Goal: Information Seeking & Learning: Learn about a topic

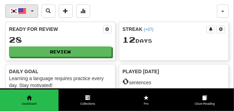
click at [31, 11] on span "button" at bounding box center [32, 10] width 3 height 1
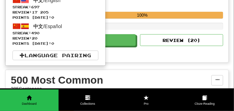
scroll to position [121, 0]
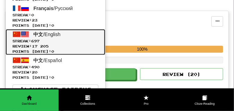
click at [33, 42] on span "Streak: 697" at bounding box center [55, 40] width 86 height 5
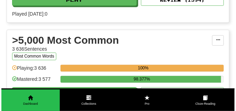
scroll to position [675, 0]
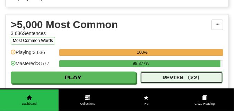
click at [152, 74] on button "Review ( 22 )" at bounding box center [181, 78] width 83 height 12
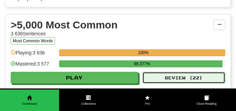
select select "**"
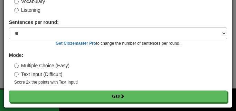
scroll to position [56, 0]
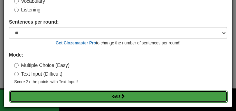
click at [97, 96] on button "Go" at bounding box center [118, 96] width 218 height 12
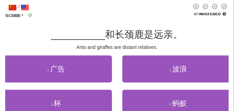
scroll to position [35, 0]
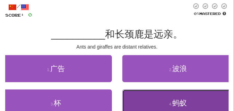
click at [151, 92] on button "4 . 蚂蚁" at bounding box center [178, 102] width 112 height 27
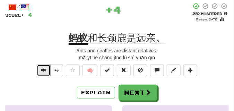
click at [42, 69] on span "Text-to-speech controls" at bounding box center [43, 70] width 5 height 5
click at [41, 69] on span "Text-to-speech controls" at bounding box center [43, 70] width 5 height 5
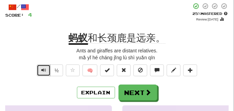
click at [41, 69] on span "Text-to-speech controls" at bounding box center [43, 70] width 5 height 5
click at [43, 73] on button "Text-to-speech controls" at bounding box center [44, 70] width 14 height 12
click at [43, 71] on span "Text-to-speech controls" at bounding box center [43, 70] width 5 height 5
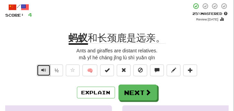
click at [43, 71] on span "Text-to-speech controls" at bounding box center [43, 70] width 5 height 5
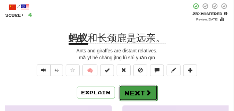
click at [135, 88] on button "Next" at bounding box center [138, 93] width 39 height 16
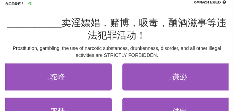
scroll to position [52, 0]
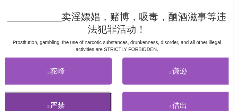
click at [76, 101] on button "3 . 严禁" at bounding box center [56, 105] width 112 height 27
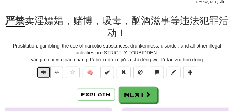
click at [42, 72] on span "Text-to-speech controls" at bounding box center [43, 72] width 5 height 5
click at [42, 73] on span "Text-to-speech controls" at bounding box center [43, 72] width 5 height 5
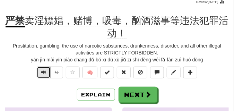
click at [42, 71] on span "Text-to-speech controls" at bounding box center [43, 72] width 5 height 5
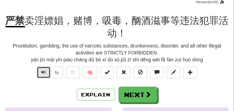
click at [42, 71] on span "Text-to-speech controls" at bounding box center [43, 72] width 5 height 5
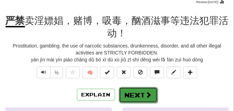
click at [136, 90] on button "Next" at bounding box center [138, 95] width 39 height 16
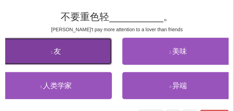
click at [53, 49] on button "1 . 友" at bounding box center [56, 51] width 112 height 27
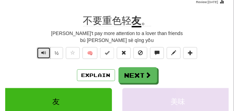
click at [43, 55] on span "Text-to-speech controls" at bounding box center [43, 52] width 5 height 5
click at [43, 54] on span "Text-to-speech controls" at bounding box center [43, 52] width 5 height 5
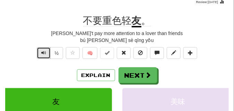
click at [43, 54] on span "Text-to-speech controls" at bounding box center [43, 52] width 5 height 5
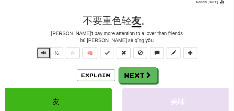
click at [43, 54] on span "Text-to-speech controls" at bounding box center [43, 52] width 5 height 5
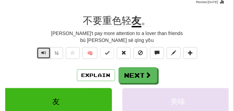
click at [43, 54] on span "Text-to-speech controls" at bounding box center [43, 52] width 5 height 5
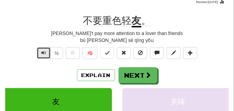
click at [43, 54] on span "Text-to-speech controls" at bounding box center [43, 52] width 5 height 5
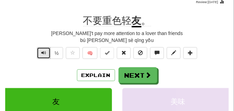
click at [43, 54] on span "Text-to-speech controls" at bounding box center [43, 52] width 5 height 5
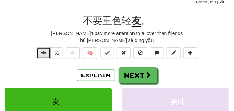
click at [43, 54] on span "Text-to-speech controls" at bounding box center [43, 52] width 5 height 5
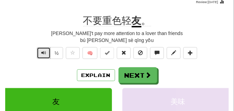
click at [43, 54] on span "Text-to-speech controls" at bounding box center [43, 52] width 5 height 5
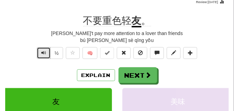
click at [43, 54] on span "Text-to-speech controls" at bounding box center [43, 52] width 5 height 5
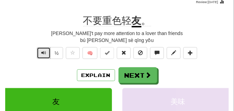
click at [43, 54] on span "Text-to-speech controls" at bounding box center [43, 52] width 5 height 5
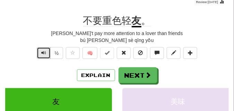
click at [43, 54] on span "Text-to-speech controls" at bounding box center [43, 52] width 5 height 5
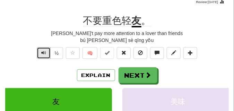
click at [43, 54] on span "Text-to-speech controls" at bounding box center [43, 52] width 5 height 5
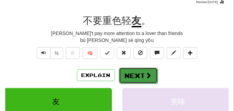
click at [129, 69] on button "Next" at bounding box center [138, 76] width 39 height 16
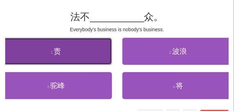
click at [54, 49] on span "责" at bounding box center [57, 51] width 7 height 8
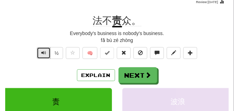
click at [44, 51] on span "Text-to-speech controls" at bounding box center [43, 52] width 5 height 5
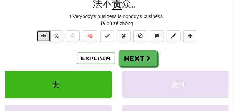
scroll to position [69, 0]
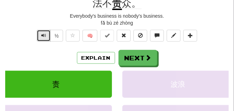
click at [44, 35] on span "Text-to-speech controls" at bounding box center [43, 35] width 5 height 5
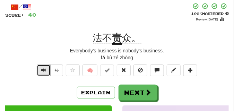
click at [46, 65] on button "Text-to-speech controls" at bounding box center [44, 70] width 14 height 12
click at [43, 70] on span "Text-to-speech controls" at bounding box center [43, 70] width 5 height 5
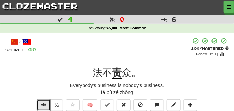
scroll to position [17, 0]
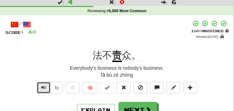
click at [44, 83] on button "Text-to-speech controls" at bounding box center [44, 88] width 14 height 12
click at [44, 85] on span "Text-to-speech controls" at bounding box center [43, 87] width 5 height 5
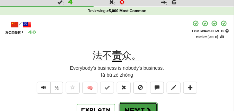
click at [128, 106] on button "Next" at bounding box center [138, 110] width 39 height 16
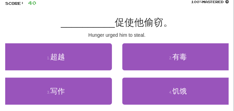
scroll to position [52, 0]
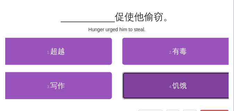
click at [178, 83] on span "饥饿" at bounding box center [179, 85] width 15 height 8
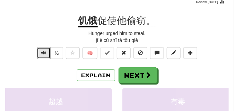
click at [41, 52] on span "Text-to-speech controls" at bounding box center [43, 52] width 5 height 5
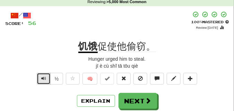
scroll to position [35, 0]
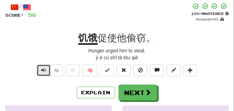
click at [43, 69] on span "Text-to-speech controls" at bounding box center [43, 70] width 5 height 5
click at [44, 68] on span "Text-to-speech controls" at bounding box center [43, 70] width 5 height 5
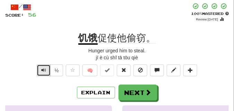
click at [44, 68] on span "Text-to-speech controls" at bounding box center [43, 70] width 5 height 5
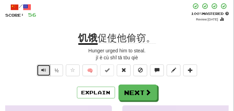
click at [44, 68] on span "Text-to-speech controls" at bounding box center [43, 70] width 5 height 5
click at [42, 69] on span "Text-to-speech controls" at bounding box center [43, 70] width 5 height 5
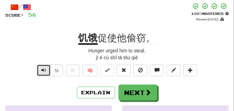
click at [42, 68] on span "Text-to-speech controls" at bounding box center [43, 70] width 5 height 5
click at [43, 68] on span "Text-to-speech controls" at bounding box center [43, 70] width 5 height 5
click at [43, 69] on span "Text-to-speech controls" at bounding box center [43, 70] width 5 height 5
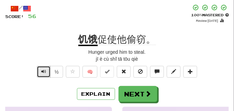
scroll to position [52, 0]
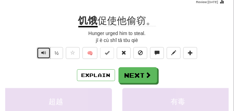
click at [44, 52] on span "Text-to-speech controls" at bounding box center [43, 52] width 5 height 5
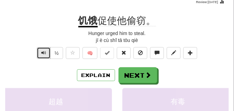
click at [44, 52] on span "Text-to-speech controls" at bounding box center [43, 52] width 5 height 5
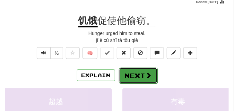
click at [132, 79] on button "Next" at bounding box center [138, 76] width 39 height 16
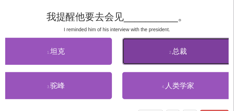
click at [158, 47] on button "2 . 总裁" at bounding box center [178, 51] width 112 height 27
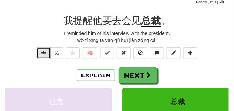
click at [46, 53] on button "Text-to-speech controls" at bounding box center [44, 53] width 14 height 12
click at [45, 53] on span "Text-to-speech controls" at bounding box center [43, 52] width 5 height 5
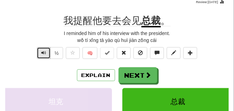
click at [45, 53] on span "Text-to-speech controls" at bounding box center [43, 52] width 5 height 5
click at [45, 51] on span "Text-to-speech controls" at bounding box center [43, 52] width 5 height 5
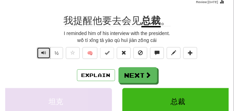
click at [45, 51] on span "Text-to-speech controls" at bounding box center [43, 52] width 5 height 5
click at [43, 50] on span "Text-to-speech controls" at bounding box center [43, 52] width 5 height 5
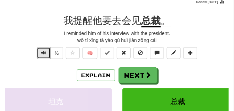
click at [43, 50] on span "Text-to-speech controls" at bounding box center [43, 52] width 5 height 5
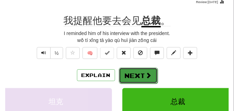
click at [132, 70] on button "Next" at bounding box center [138, 76] width 39 height 16
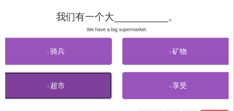
click at [61, 78] on button "3 . 超市" at bounding box center [56, 85] width 112 height 27
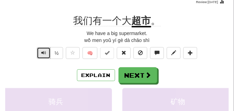
click at [45, 53] on span "Text-to-speech controls" at bounding box center [43, 52] width 5 height 5
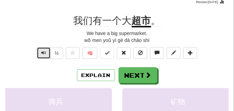
click at [45, 53] on span "Text-to-speech controls" at bounding box center [43, 52] width 5 height 5
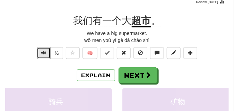
click at [45, 53] on span "Text-to-speech controls" at bounding box center [43, 52] width 5 height 5
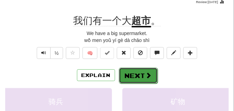
click at [138, 73] on button "Next" at bounding box center [138, 76] width 39 height 16
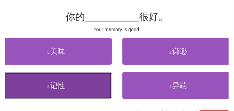
click at [80, 79] on button "3 . 记性" at bounding box center [56, 85] width 112 height 27
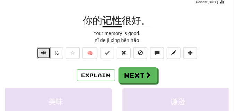
click at [40, 53] on button "Text-to-speech controls" at bounding box center [44, 53] width 14 height 12
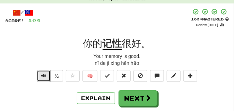
scroll to position [35, 0]
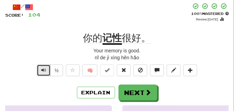
click at [41, 71] on span "Text-to-speech controls" at bounding box center [43, 70] width 5 height 5
click at [43, 69] on span "Text-to-speech controls" at bounding box center [43, 70] width 5 height 5
click at [46, 71] on button "Text-to-speech controls" at bounding box center [44, 70] width 14 height 12
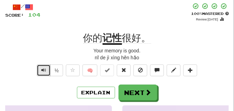
click at [46, 71] on button "Text-to-speech controls" at bounding box center [44, 70] width 14 height 12
click at [45, 68] on span "Text-to-speech controls" at bounding box center [43, 70] width 5 height 5
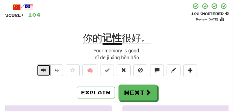
click at [45, 68] on span "Text-to-speech controls" at bounding box center [43, 70] width 5 height 5
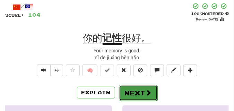
click at [137, 87] on button "Next" at bounding box center [138, 93] width 39 height 16
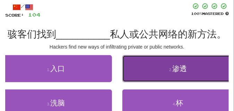
click at [156, 74] on button "2 . 渗透" at bounding box center [178, 68] width 112 height 27
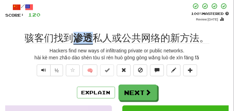
drag, startPoint x: 74, startPoint y: 37, endPoint x: 90, endPoint y: 39, distance: 16.1
click at [90, 39] on u "渗透" at bounding box center [82, 39] width 19 height 12
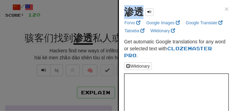
drag, startPoint x: 126, startPoint y: 10, endPoint x: 141, endPoint y: 14, distance: 15.7
click at [141, 14] on strong "渗透" at bounding box center [133, 12] width 19 height 11
copy strong "渗透"
click at [69, 24] on div at bounding box center [117, 55] width 234 height 111
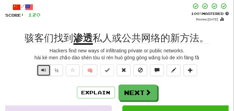
click at [47, 69] on button "Text-to-speech controls" at bounding box center [44, 70] width 14 height 12
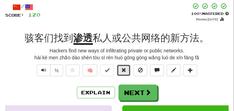
click at [119, 72] on button at bounding box center [124, 70] width 14 height 12
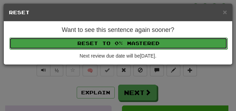
click at [124, 44] on button "Reset to 0% Mastered" at bounding box center [118, 43] width 218 height 12
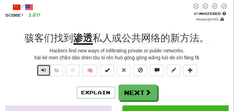
click at [45, 68] on span "Text-to-speech controls" at bounding box center [43, 70] width 5 height 5
click at [45, 71] on span "Text-to-speech controls" at bounding box center [43, 70] width 5 height 5
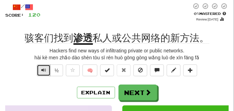
click at [45, 71] on span "Text-to-speech controls" at bounding box center [43, 70] width 5 height 5
click at [44, 69] on span "Text-to-speech controls" at bounding box center [43, 70] width 5 height 5
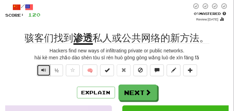
click at [44, 69] on span "Text-to-speech controls" at bounding box center [43, 70] width 5 height 5
click at [41, 72] on span "Text-to-speech controls" at bounding box center [43, 70] width 5 height 5
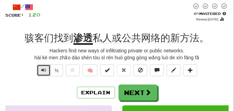
click at [41, 72] on span "Text-to-speech controls" at bounding box center [43, 70] width 5 height 5
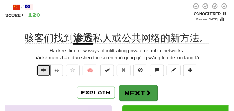
drag, startPoint x: 41, startPoint y: 72, endPoint x: 131, endPoint y: 88, distance: 91.4
click at [131, 88] on div "/ Score: 120 + 16 0 % Mastered Review: 2025-08-17 骇客们找到 渗透 私人或公共网络的新方法。 Hackers…" at bounding box center [116, 107] width 223 height 208
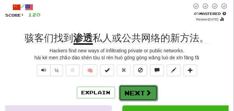
click at [131, 88] on button "Next" at bounding box center [138, 93] width 39 height 16
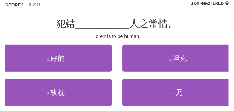
scroll to position [52, 0]
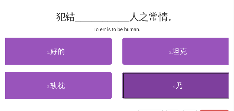
click at [145, 81] on button "4 . 乃" at bounding box center [178, 85] width 112 height 27
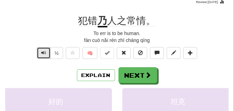
click at [43, 51] on span "Text-to-speech controls" at bounding box center [43, 52] width 5 height 5
click at [44, 51] on span "Text-to-speech controls" at bounding box center [43, 52] width 5 height 5
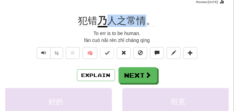
drag, startPoint x: 110, startPoint y: 19, endPoint x: 146, endPoint y: 20, distance: 36.0
click at [146, 20] on span "人之常情。" at bounding box center [131, 20] width 48 height 11
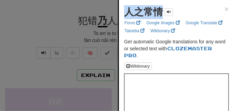
drag, startPoint x: 127, startPoint y: 10, endPoint x: 161, endPoint y: 14, distance: 34.8
click at [161, 14] on strong "人之常情" at bounding box center [143, 12] width 39 height 11
copy strong "人之常情"
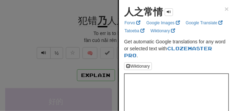
click at [66, 22] on div at bounding box center [117, 55] width 234 height 111
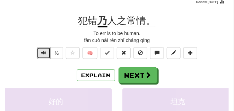
click at [46, 50] on button "Text-to-speech controls" at bounding box center [44, 53] width 14 height 12
click at [43, 52] on span "Text-to-speech controls" at bounding box center [43, 52] width 5 height 5
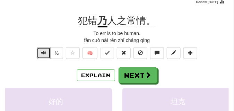
click at [43, 52] on span "Text-to-speech controls" at bounding box center [43, 52] width 5 height 5
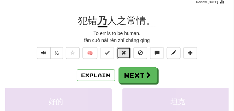
click at [123, 52] on span at bounding box center [123, 52] width 5 height 5
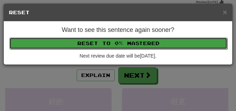
click at [117, 38] on button "Reset to 0% Mastered" at bounding box center [118, 43] width 218 height 12
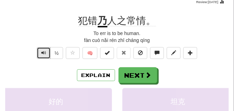
click at [41, 48] on button "Text-to-speech controls" at bounding box center [44, 53] width 14 height 12
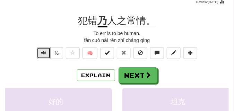
click at [41, 48] on button "Text-to-speech controls" at bounding box center [44, 53] width 14 height 12
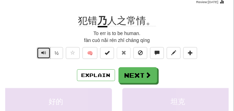
click at [41, 48] on button "Text-to-speech controls" at bounding box center [44, 53] width 14 height 12
click at [42, 50] on span "Text-to-speech controls" at bounding box center [43, 52] width 5 height 5
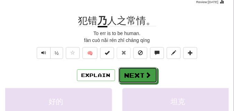
click at [146, 70] on button "Next" at bounding box center [137, 75] width 39 height 16
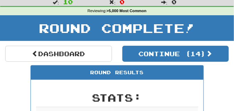
scroll to position [13, 0]
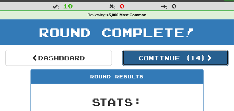
click at [141, 57] on button "Continue ( 14 )" at bounding box center [175, 58] width 107 height 16
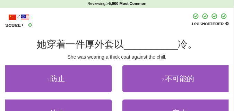
scroll to position [30, 0]
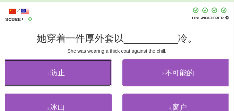
click at [61, 68] on button "1 . 防止" at bounding box center [56, 72] width 112 height 27
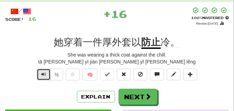
click at [45, 74] on span "Text-to-speech controls" at bounding box center [43, 74] width 5 height 5
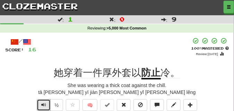
scroll to position [35, 0]
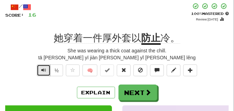
click at [45, 71] on span "Text-to-speech controls" at bounding box center [43, 70] width 5 height 5
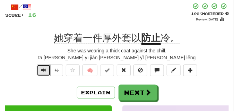
click at [44, 71] on span "Text-to-speech controls" at bounding box center [43, 70] width 5 height 5
click at [44, 70] on span "Text-to-speech controls" at bounding box center [43, 70] width 5 height 5
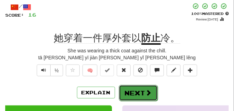
click at [133, 87] on button "Next" at bounding box center [138, 93] width 39 height 16
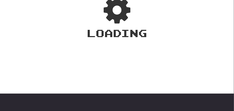
scroll to position [35, 0]
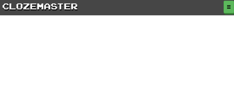
scroll to position [35, 0]
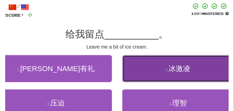
click at [163, 71] on button "2 . 冰激凌" at bounding box center [178, 68] width 112 height 27
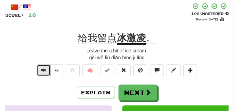
click at [45, 71] on span "Text-to-speech controls" at bounding box center [43, 70] width 5 height 5
click at [50, 53] on div "Leave me a bit of ice cream." at bounding box center [116, 50] width 223 height 7
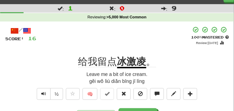
scroll to position [17, 0]
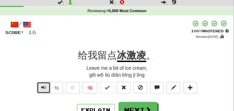
click at [46, 88] on button "Text-to-speech controls" at bounding box center [44, 88] width 14 height 12
click at [46, 71] on div "Leave me a bit of ice cream." at bounding box center [116, 67] width 223 height 7
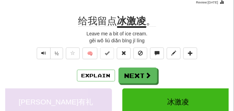
scroll to position [52, 0]
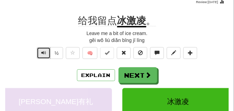
click at [44, 54] on span "Text-to-speech controls" at bounding box center [43, 52] width 5 height 5
click at [47, 35] on div "Leave me a bit of ice cream." at bounding box center [116, 33] width 223 height 7
click at [45, 51] on span "Text-to-speech controls" at bounding box center [43, 52] width 5 height 5
click at [48, 39] on div "gěi wǒ liú diǎn bīng jī líng" at bounding box center [116, 40] width 223 height 7
click at [46, 51] on button "Text-to-speech controls" at bounding box center [44, 53] width 14 height 12
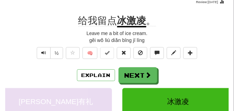
click at [52, 37] on div "gěi wǒ liú diǎn bīng jī líng" at bounding box center [116, 40] width 223 height 7
click at [41, 51] on span "Text-to-speech controls" at bounding box center [43, 52] width 5 height 5
click at [43, 51] on span "Text-to-speech controls" at bounding box center [43, 52] width 5 height 5
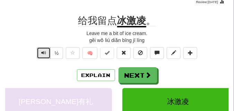
click at [43, 51] on span "Text-to-speech controls" at bounding box center [43, 52] width 5 height 5
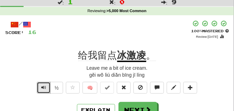
scroll to position [35, 0]
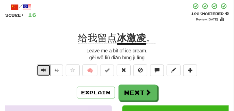
click at [45, 69] on span "Text-to-speech controls" at bounding box center [43, 70] width 5 height 5
click at [42, 69] on span "Text-to-speech controls" at bounding box center [43, 70] width 5 height 5
click at [43, 69] on span "Text-to-speech controls" at bounding box center [43, 70] width 5 height 5
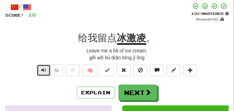
click at [43, 69] on span "Text-to-speech controls" at bounding box center [43, 70] width 5 height 5
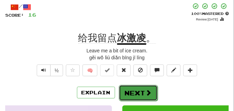
click at [130, 92] on button "Next" at bounding box center [138, 93] width 39 height 16
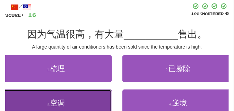
click at [69, 94] on button "3 . 空调" at bounding box center [56, 102] width 112 height 27
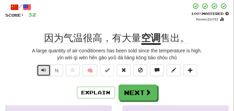
click at [43, 71] on span "Text-to-speech controls" at bounding box center [43, 70] width 5 height 5
click at [41, 57] on div "yīn wèi qì wēn hěn gāo yoǔ dà liàng kōng tiáo shòu chū" at bounding box center [116, 57] width 223 height 7
click at [42, 72] on span "Text-to-speech controls" at bounding box center [43, 70] width 5 height 5
click at [40, 59] on div "yīn wèi qì wēn hěn gāo yoǔ dà liàng kōng tiáo shòu chū" at bounding box center [116, 57] width 223 height 7
click at [46, 74] on button "Text-to-speech controls" at bounding box center [44, 70] width 14 height 12
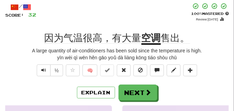
click at [45, 59] on div "yīn wèi qì wēn hěn gāo yoǔ dà liàng kōng tiáo shòu chū" at bounding box center [116, 57] width 223 height 7
click at [43, 70] on span "Text-to-speech controls" at bounding box center [43, 70] width 5 height 5
click at [42, 59] on div "yīn wèi qì wēn hěn gāo yoǔ dà liàng kōng tiáo shòu chū" at bounding box center [116, 57] width 223 height 7
click at [47, 72] on button "Text-to-speech controls" at bounding box center [44, 70] width 14 height 12
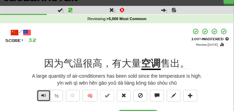
scroll to position [17, 0]
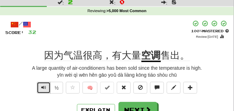
click at [41, 87] on span "Text-to-speech controls" at bounding box center [43, 87] width 5 height 5
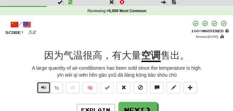
click at [41, 87] on span "Text-to-speech controls" at bounding box center [43, 87] width 5 height 5
drag, startPoint x: 41, startPoint y: 87, endPoint x: 29, endPoint y: 92, distance: 13.0
click at [29, 92] on div "½ 🧠" at bounding box center [116, 89] width 223 height 15
click at [43, 87] on span "Text-to-speech controls" at bounding box center [43, 87] width 5 height 5
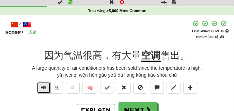
click at [44, 87] on span "Text-to-speech controls" at bounding box center [43, 87] width 5 height 5
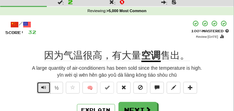
click at [44, 87] on span "Text-to-speech controls" at bounding box center [43, 87] width 5 height 5
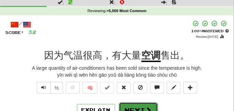
click at [130, 104] on button "Next" at bounding box center [138, 110] width 39 height 16
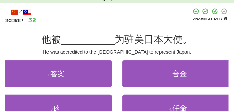
scroll to position [35, 0]
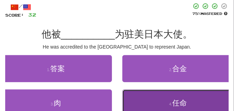
click at [154, 98] on button "4 . 任命" at bounding box center [178, 102] width 112 height 27
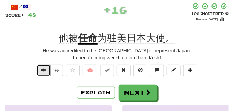
click at [42, 69] on span "Text-to-speech controls" at bounding box center [43, 70] width 5 height 5
click at [43, 69] on span "Text-to-speech controls" at bounding box center [43, 70] width 5 height 5
click at [45, 69] on span "Text-to-speech controls" at bounding box center [43, 70] width 5 height 5
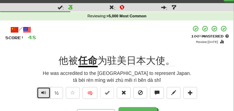
scroll to position [17, 0]
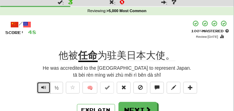
click at [45, 88] on span "Text-to-speech controls" at bounding box center [43, 87] width 5 height 5
click at [44, 88] on span "Text-to-speech controls" at bounding box center [43, 87] width 5 height 5
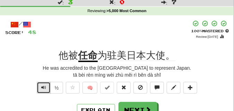
click at [44, 88] on span "Text-to-speech controls" at bounding box center [43, 87] width 5 height 5
click at [45, 85] on span "Text-to-speech controls" at bounding box center [43, 87] width 5 height 5
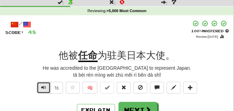
click at [45, 85] on span "Text-to-speech controls" at bounding box center [43, 87] width 5 height 5
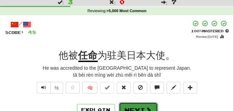
click at [129, 104] on button "Next" at bounding box center [138, 110] width 39 height 16
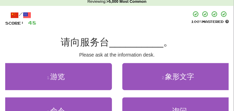
scroll to position [35, 0]
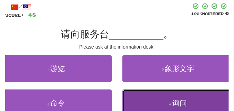
click at [154, 102] on button "4 . 询问" at bounding box center [178, 102] width 112 height 27
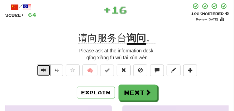
click at [42, 71] on span "Text-to-speech controls" at bounding box center [43, 70] width 5 height 5
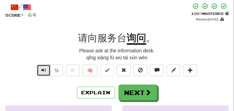
click at [42, 71] on span "Text-to-speech controls" at bounding box center [43, 70] width 5 height 5
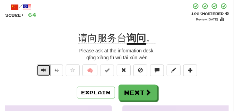
click at [42, 71] on span "Text-to-speech controls" at bounding box center [43, 70] width 5 height 5
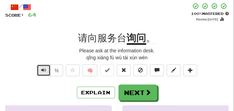
click at [42, 71] on span "Text-to-speech controls" at bounding box center [43, 70] width 5 height 5
click at [42, 68] on span "Text-to-speech controls" at bounding box center [43, 70] width 5 height 5
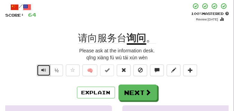
click at [42, 68] on span "Text-to-speech controls" at bounding box center [43, 70] width 5 height 5
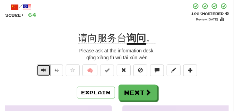
click at [42, 68] on span "Text-to-speech controls" at bounding box center [43, 70] width 5 height 5
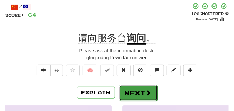
click at [126, 87] on button "Next" at bounding box center [138, 93] width 39 height 16
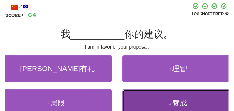
click at [150, 93] on button "4 . 赞成" at bounding box center [178, 102] width 112 height 27
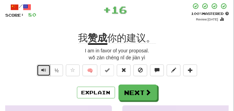
click at [42, 68] on span "Text-to-speech controls" at bounding box center [43, 70] width 5 height 5
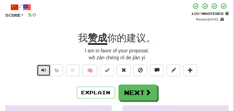
click at [42, 68] on span "Text-to-speech controls" at bounding box center [43, 70] width 5 height 5
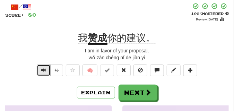
click at [42, 68] on span "Text-to-speech controls" at bounding box center [43, 70] width 5 height 5
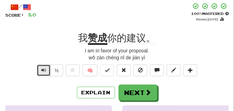
click at [42, 68] on span "Text-to-speech controls" at bounding box center [43, 70] width 5 height 5
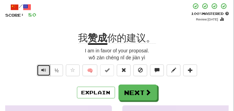
click at [42, 68] on span "Text-to-speech controls" at bounding box center [43, 70] width 5 height 5
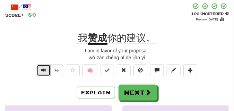
click at [42, 68] on span "Text-to-speech controls" at bounding box center [43, 70] width 5 height 5
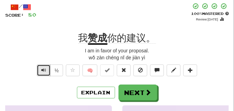
click at [42, 68] on span "Text-to-speech controls" at bounding box center [43, 70] width 5 height 5
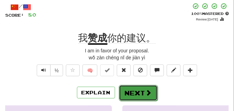
click at [137, 87] on button "Next" at bounding box center [138, 93] width 39 height 16
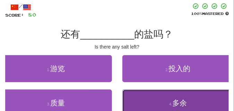
click at [157, 102] on button "4 . 多余" at bounding box center [178, 102] width 112 height 27
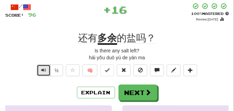
click at [45, 69] on span "Text-to-speech controls" at bounding box center [43, 70] width 5 height 5
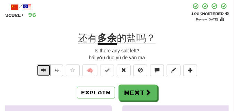
click at [45, 69] on span "Text-to-speech controls" at bounding box center [43, 70] width 5 height 5
click at [41, 69] on span "Text-to-speech controls" at bounding box center [43, 70] width 5 height 5
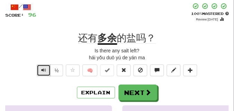
click at [41, 69] on span "Text-to-speech controls" at bounding box center [43, 70] width 5 height 5
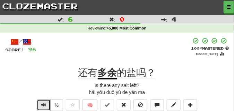
scroll to position [17, 0]
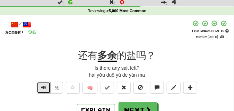
click at [41, 86] on span "Text-to-speech controls" at bounding box center [43, 87] width 5 height 5
click at [41, 85] on span "Text-to-speech controls" at bounding box center [43, 87] width 5 height 5
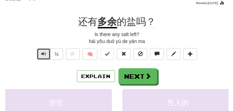
scroll to position [52, 0]
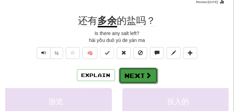
click at [122, 74] on button "Next" at bounding box center [138, 76] width 39 height 16
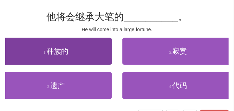
scroll to position [35, 0]
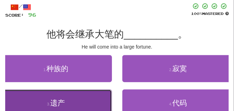
click at [69, 99] on button "3 . 遗产" at bounding box center [56, 102] width 112 height 27
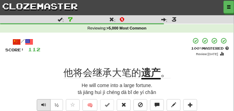
scroll to position [17, 0]
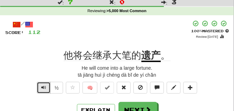
click at [40, 88] on button "Text-to-speech controls" at bounding box center [44, 88] width 14 height 12
click at [41, 88] on button "Text-to-speech controls" at bounding box center [44, 88] width 14 height 12
click at [40, 70] on div "He will come into a large fortune." at bounding box center [116, 67] width 223 height 7
click at [43, 88] on span "Text-to-speech controls" at bounding box center [43, 87] width 5 height 5
click at [44, 71] on div "He will come into a large fortune." at bounding box center [116, 67] width 223 height 7
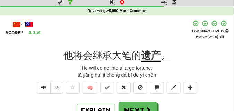
click at [44, 71] on div "tā jiāng huì jì chéng dà bǐ de yí chǎn" at bounding box center [116, 74] width 223 height 7
click at [43, 88] on span "Text-to-speech controls" at bounding box center [43, 87] width 5 height 5
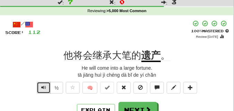
click at [43, 88] on span "Text-to-speech controls" at bounding box center [43, 87] width 5 height 5
click at [43, 86] on span "Text-to-speech controls" at bounding box center [43, 87] width 5 height 5
click at [47, 86] on button "Text-to-speech controls" at bounding box center [44, 88] width 14 height 12
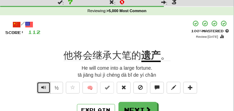
click at [47, 86] on button "Text-to-speech controls" at bounding box center [44, 88] width 14 height 12
click at [42, 85] on span "Text-to-speech controls" at bounding box center [43, 87] width 5 height 5
click at [43, 88] on span "Text-to-speech controls" at bounding box center [43, 87] width 5 height 5
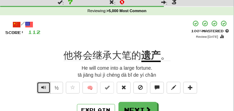
click at [43, 88] on span "Text-to-speech controls" at bounding box center [43, 87] width 5 height 5
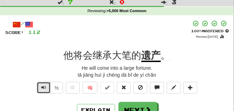
click at [43, 88] on span "Text-to-speech controls" at bounding box center [43, 87] width 5 height 5
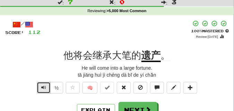
click at [43, 88] on span "Text-to-speech controls" at bounding box center [43, 87] width 5 height 5
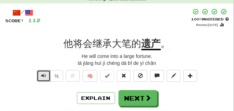
scroll to position [35, 0]
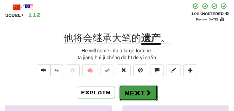
click at [150, 87] on button "Next" at bounding box center [138, 93] width 39 height 16
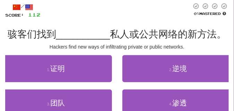
scroll to position [0, 0]
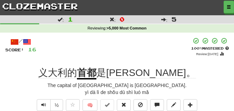
scroll to position [17, 0]
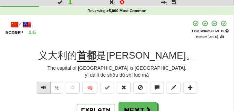
click at [42, 87] on span "Text-to-speech controls" at bounding box center [43, 87] width 5 height 5
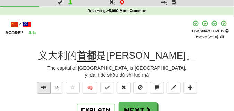
click at [42, 87] on span "Text-to-speech controls" at bounding box center [43, 87] width 5 height 5
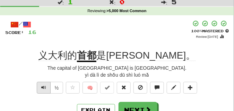
click at [42, 87] on span "Text-to-speech controls" at bounding box center [43, 87] width 5 height 5
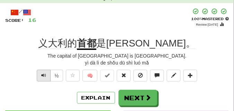
scroll to position [35, 0]
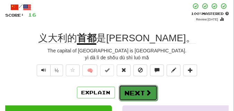
click at [134, 87] on button "Next" at bounding box center [138, 93] width 39 height 16
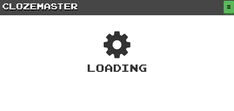
scroll to position [35, 0]
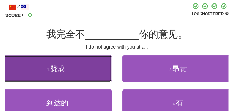
click at [80, 72] on button "1 . 赞成" at bounding box center [56, 68] width 112 height 27
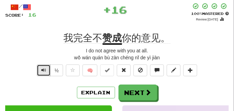
click at [45, 70] on span "Text-to-speech controls" at bounding box center [43, 70] width 5 height 5
click at [44, 71] on span "Text-to-speech controls" at bounding box center [43, 70] width 5 height 5
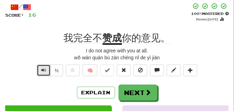
click at [41, 70] on span "Text-to-speech controls" at bounding box center [43, 70] width 5 height 5
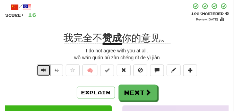
click at [43, 68] on span "Text-to-speech controls" at bounding box center [43, 70] width 5 height 5
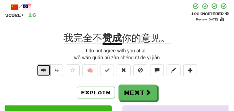
click at [41, 69] on span "Text-to-speech controls" at bounding box center [43, 70] width 5 height 5
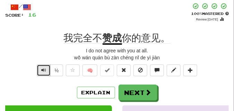
click at [41, 69] on span "Text-to-speech controls" at bounding box center [43, 70] width 5 height 5
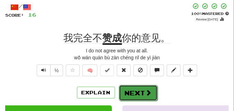
click at [140, 87] on button "Next" at bounding box center [138, 93] width 39 height 16
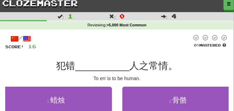
scroll to position [0, 0]
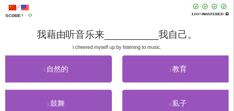
scroll to position [35, 0]
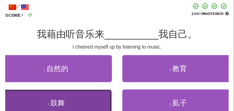
click at [46, 100] on button "3 . 鼓舞" at bounding box center [56, 102] width 112 height 27
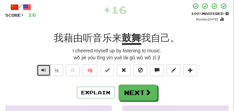
click at [43, 73] on button "Text-to-speech controls" at bounding box center [44, 70] width 14 height 12
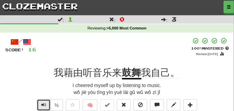
scroll to position [17, 0]
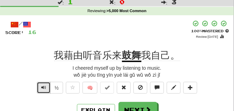
click at [43, 85] on span "Text-to-speech controls" at bounding box center [43, 87] width 5 height 5
click at [42, 85] on span "Text-to-speech controls" at bounding box center [43, 87] width 5 height 5
click at [42, 84] on button "Text-to-speech controls" at bounding box center [44, 88] width 14 height 12
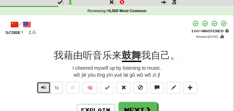
click at [43, 86] on span "Text-to-speech controls" at bounding box center [43, 87] width 5 height 5
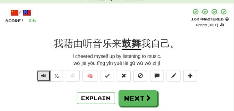
scroll to position [35, 0]
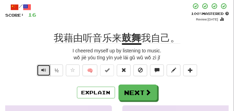
click at [43, 70] on span "Text-to-speech controls" at bounding box center [43, 70] width 5 height 5
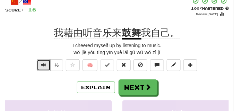
scroll to position [17, 0]
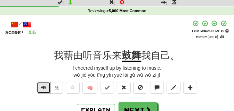
click at [45, 86] on span "Text-to-speech controls" at bounding box center [43, 87] width 5 height 5
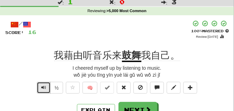
click at [45, 86] on span "Text-to-speech controls" at bounding box center [43, 87] width 5 height 5
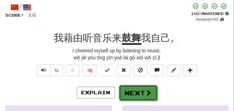
click at [136, 91] on button "Next" at bounding box center [138, 93] width 39 height 16
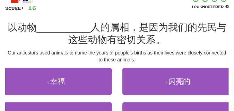
scroll to position [52, 0]
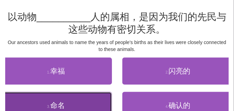
click at [33, 100] on button "3 . 命名" at bounding box center [56, 105] width 112 height 27
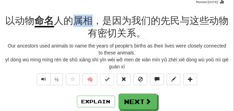
drag, startPoint x: 74, startPoint y: 22, endPoint x: 91, endPoint y: 22, distance: 16.6
click at [91, 22] on span "人的属相，是因为我们的先民与这些动物有密切关系。" at bounding box center [141, 27] width 174 height 24
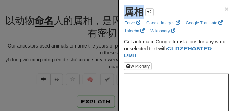
drag, startPoint x: 125, startPoint y: 10, endPoint x: 143, endPoint y: 12, distance: 18.1
click at [143, 12] on strong "属相" at bounding box center [133, 12] width 19 height 11
copy strong "属相"
click at [80, 10] on div at bounding box center [117, 55] width 234 height 111
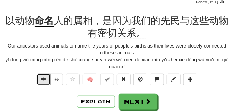
click at [45, 78] on span "Text-to-speech controls" at bounding box center [43, 79] width 5 height 5
click at [45, 80] on span "Text-to-speech controls" at bounding box center [43, 79] width 5 height 5
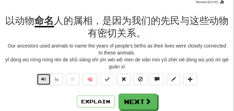
click at [45, 80] on span "Text-to-speech controls" at bounding box center [43, 79] width 5 height 5
click at [48, 78] on button "Text-to-speech controls" at bounding box center [44, 79] width 14 height 12
click at [45, 79] on span "Text-to-speech controls" at bounding box center [43, 79] width 5 height 5
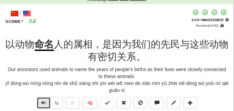
scroll to position [35, 0]
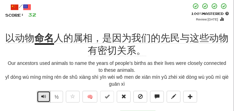
click at [45, 96] on span "Text-to-speech controls" at bounding box center [43, 96] width 5 height 5
click at [44, 95] on span "Text-to-speech controls" at bounding box center [43, 96] width 5 height 5
click at [45, 95] on span "Text-to-speech controls" at bounding box center [43, 96] width 5 height 5
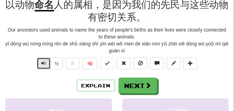
scroll to position [69, 0]
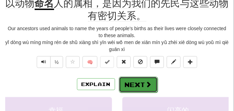
click at [136, 80] on button "Next" at bounding box center [138, 85] width 39 height 16
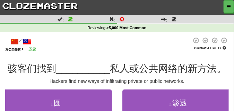
scroll to position [0, 0]
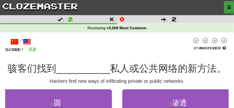
click at [227, 8] on button "button" at bounding box center [229, 7] width 10 height 12
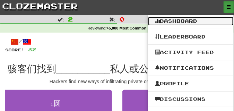
click at [175, 21] on link "Dashboard" at bounding box center [191, 21] width 86 height 9
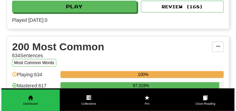
scroll to position [433, 0]
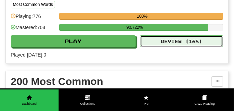
click at [178, 41] on button "Review ( 168 )" at bounding box center [181, 41] width 83 height 12
select select "**"
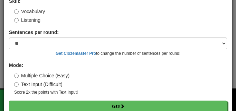
scroll to position [56, 0]
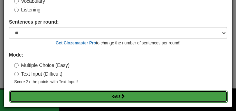
click at [117, 95] on button "Go" at bounding box center [118, 96] width 218 height 12
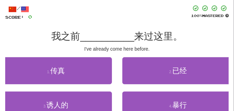
scroll to position [35, 0]
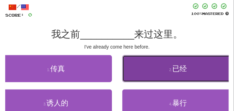
click at [143, 70] on button "2 . 已经" at bounding box center [178, 68] width 112 height 27
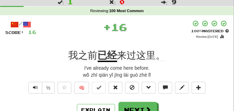
scroll to position [17, 0]
click at [33, 86] on span "Text-to-speech controls" at bounding box center [35, 87] width 5 height 5
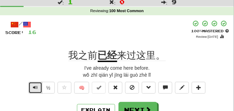
click at [33, 86] on span "Text-to-speech controls" at bounding box center [35, 87] width 5 height 5
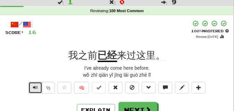
click at [33, 86] on span "Text-to-speech controls" at bounding box center [35, 87] width 5 height 5
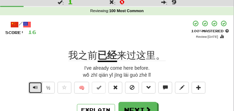
click at [33, 86] on span "Text-to-speech controls" at bounding box center [35, 87] width 5 height 5
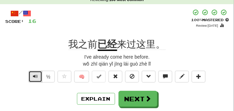
scroll to position [35, 0]
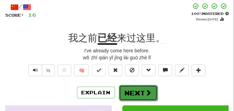
click at [134, 87] on button "Next" at bounding box center [138, 93] width 39 height 16
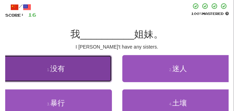
click at [95, 67] on button "1 . 没有" at bounding box center [56, 68] width 112 height 27
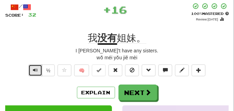
click at [34, 70] on span "Text-to-speech controls" at bounding box center [35, 70] width 5 height 5
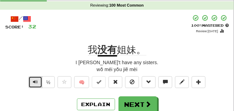
scroll to position [17, 0]
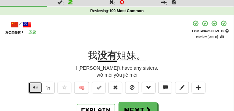
click at [35, 85] on span "Text-to-speech controls" at bounding box center [35, 87] width 5 height 5
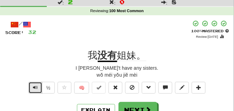
click at [35, 85] on span "Text-to-speech controls" at bounding box center [35, 87] width 5 height 5
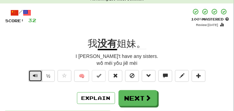
scroll to position [35, 0]
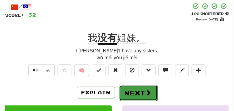
click at [126, 89] on button "Next" at bounding box center [138, 93] width 39 height 16
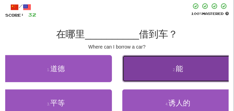
click at [154, 65] on button "2 . 能" at bounding box center [178, 68] width 112 height 27
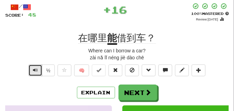
click at [35, 70] on span "Text-to-speech controls" at bounding box center [35, 70] width 5 height 5
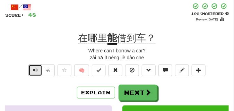
click at [35, 70] on span "Text-to-speech controls" at bounding box center [35, 70] width 5 height 5
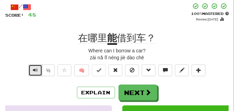
click at [35, 70] on span "Text-to-speech controls" at bounding box center [35, 70] width 5 height 5
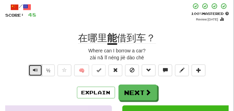
click at [35, 70] on span "Text-to-speech controls" at bounding box center [35, 70] width 5 height 5
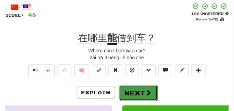
click at [125, 86] on button "Next" at bounding box center [138, 93] width 39 height 16
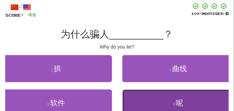
click at [142, 94] on button "4 . 呢" at bounding box center [178, 102] width 112 height 27
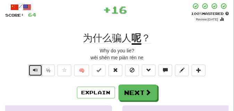
click at [35, 71] on span "Text-to-speech controls" at bounding box center [35, 70] width 5 height 5
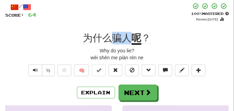
drag, startPoint x: 114, startPoint y: 38, endPoint x: 129, endPoint y: 39, distance: 15.6
click at [129, 39] on span "为什么骗人" at bounding box center [107, 38] width 48 height 11
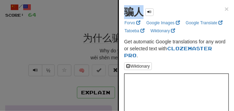
drag, startPoint x: 122, startPoint y: 16, endPoint x: 141, endPoint y: 17, distance: 19.5
copy strong "骗人"
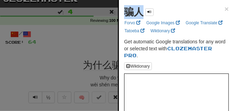
scroll to position [0, 0]
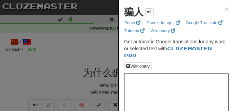
click at [67, 60] on div at bounding box center [117, 55] width 234 height 111
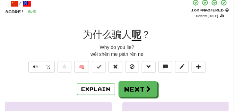
scroll to position [17, 0]
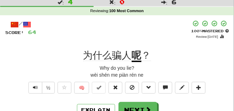
click at [55, 37] on div "+ 16" at bounding box center [113, 29] width 154 height 19
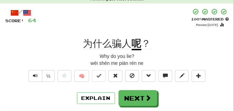
scroll to position [35, 0]
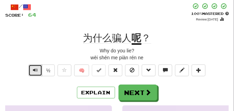
click at [37, 69] on span "Text-to-speech controls" at bounding box center [35, 70] width 5 height 5
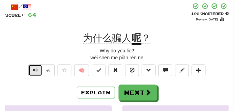
click at [37, 69] on span "Text-to-speech controls" at bounding box center [35, 70] width 5 height 5
click at [30, 71] on button "Text-to-speech controls" at bounding box center [35, 70] width 14 height 12
click at [33, 70] on span "Text-to-speech controls" at bounding box center [35, 70] width 5 height 5
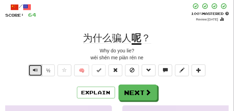
click at [33, 70] on span "Text-to-speech controls" at bounding box center [35, 70] width 5 height 5
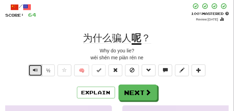
click at [33, 70] on span "Text-to-speech controls" at bounding box center [35, 70] width 5 height 5
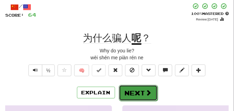
click at [133, 88] on button "Next" at bounding box center [138, 93] width 39 height 16
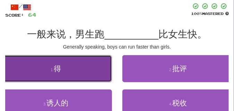
click at [63, 69] on button "1 . 得" at bounding box center [56, 68] width 112 height 27
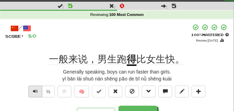
scroll to position [17, 0]
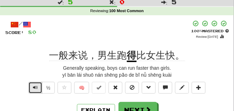
click at [34, 83] on button "Text-to-speech controls" at bounding box center [35, 88] width 14 height 12
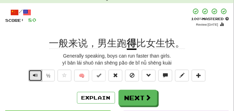
scroll to position [35, 0]
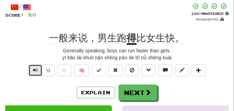
click at [36, 71] on span "Text-to-speech controls" at bounding box center [35, 70] width 5 height 5
click at [36, 68] on span "Text-to-speech controls" at bounding box center [35, 70] width 5 height 5
click at [41, 68] on button "Text-to-speech controls" at bounding box center [35, 70] width 14 height 12
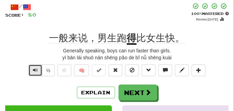
click at [41, 68] on button "Text-to-speech controls" at bounding box center [35, 70] width 14 height 12
click at [36, 68] on span "Text-to-speech controls" at bounding box center [35, 70] width 5 height 5
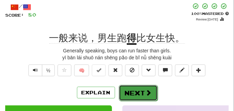
click at [148, 89] on span at bounding box center [148, 92] width 6 height 6
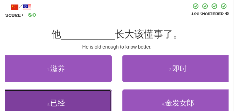
click at [50, 97] on button "3 . 已经" at bounding box center [56, 102] width 112 height 27
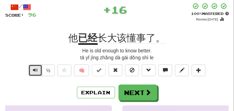
click at [36, 69] on span "Text-to-speech controls" at bounding box center [35, 70] width 5 height 5
click at [34, 71] on span "Text-to-speech controls" at bounding box center [35, 70] width 5 height 5
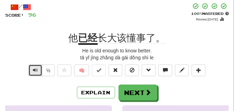
click at [34, 71] on span "Text-to-speech controls" at bounding box center [35, 70] width 5 height 5
click at [34, 68] on span "Text-to-speech controls" at bounding box center [35, 70] width 5 height 5
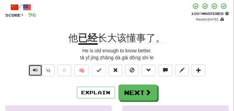
click at [34, 68] on span "Text-to-speech controls" at bounding box center [35, 70] width 5 height 5
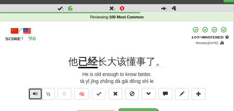
scroll to position [17, 0]
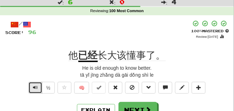
click at [34, 86] on span "Text-to-speech controls" at bounding box center [35, 87] width 5 height 5
